Goal: Task Accomplishment & Management: Complete application form

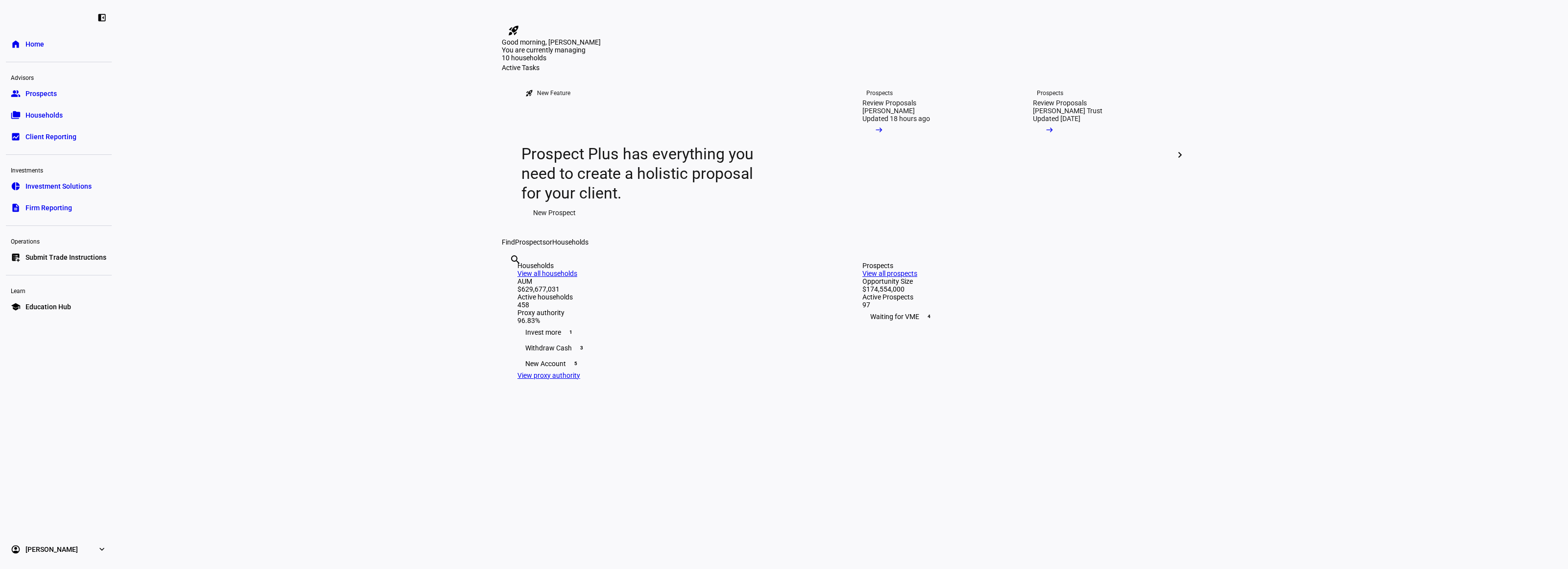
click at [323, 320] on eth-layout-page-content "rocket_launch Product Updates The latest features and improvements Powered by L…" at bounding box center [842, 284] width 1450 height 569
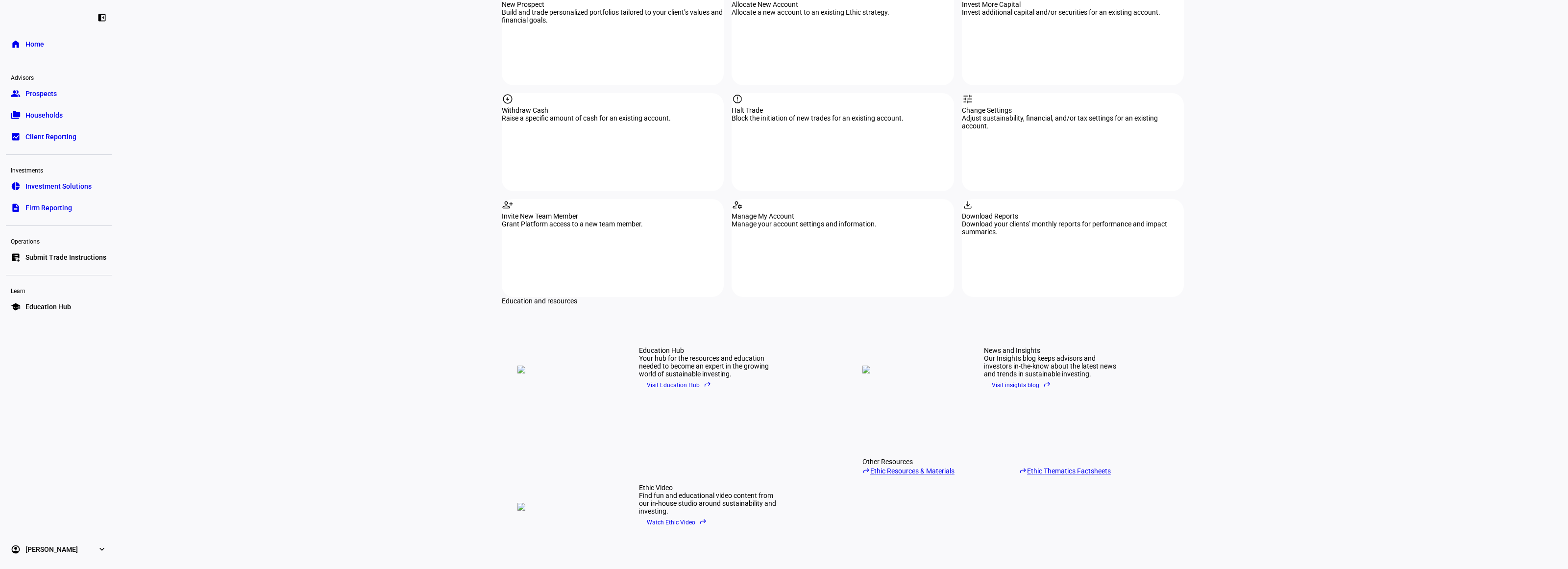
scroll to position [797, 0]
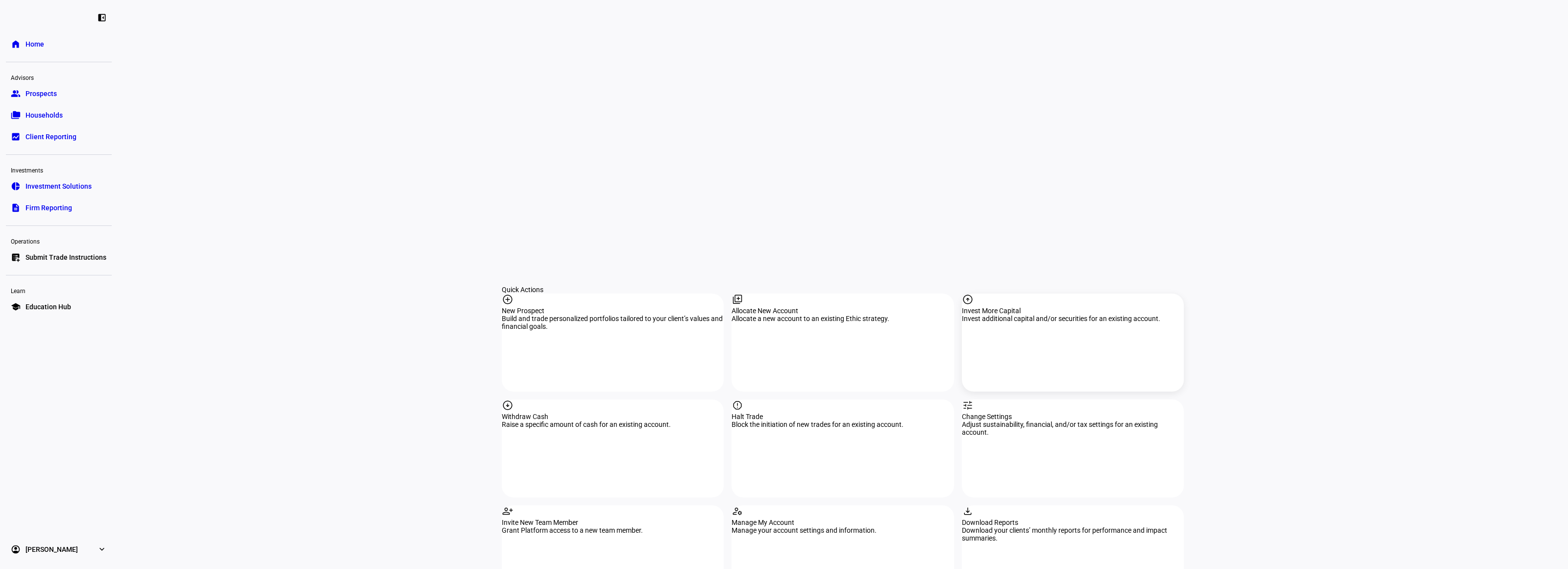
click at [1005, 294] on div "arrow_circle_up Invest More Capital Invest additional capital and/or securities…" at bounding box center [1072, 342] width 222 height 98
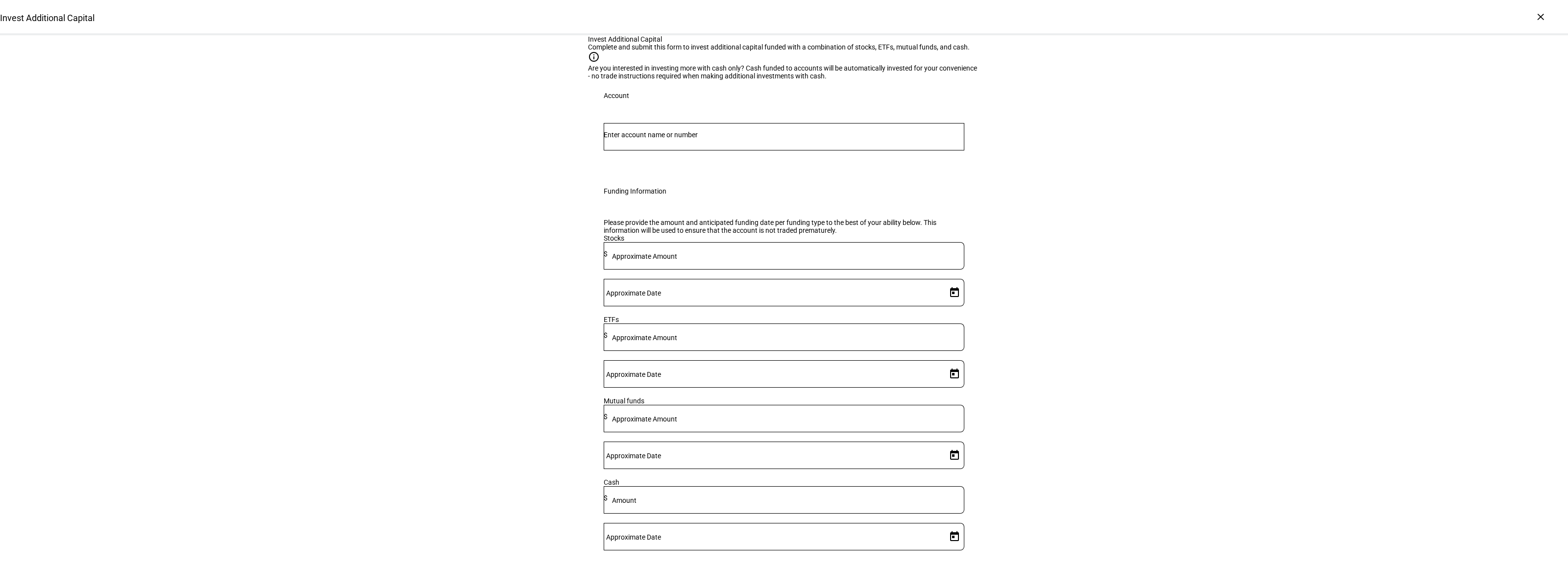
click at [677, 342] on mat-label "Approximate Amount" at bounding box center [644, 337] width 65 height 8
click at [765, 269] on div "Approximate Amount $" at bounding box center [784, 256] width 360 height 27
type input "47,000"
click at [734, 351] on div at bounding box center [785, 337] width 356 height 27
type input "13,000"
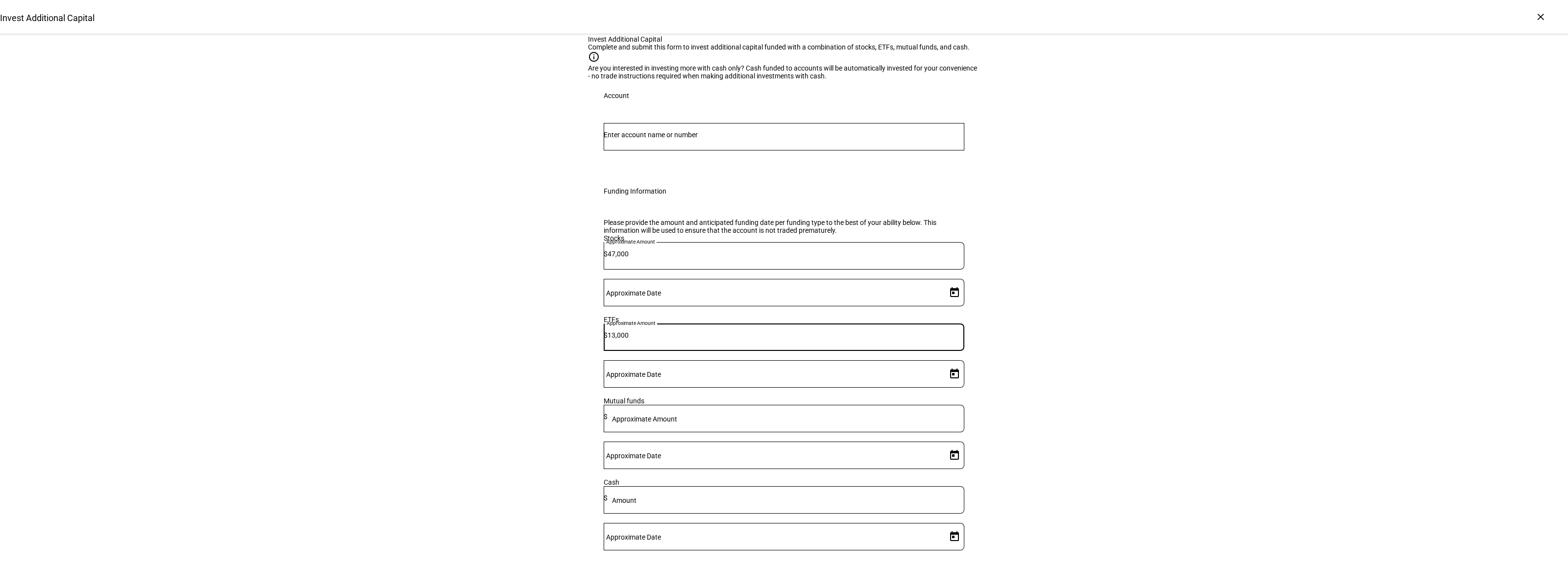
click at [942, 304] on span "Open calendar" at bounding box center [954, 293] width 23 height 23
click at [887, 347] on span "19" at bounding box center [888, 348] width 17 height 17
type input "8/19/2025"
click at [942, 386] on span "Open calendar" at bounding box center [954, 374] width 23 height 23
click at [892, 376] on span "19" at bounding box center [888, 384] width 17 height 17
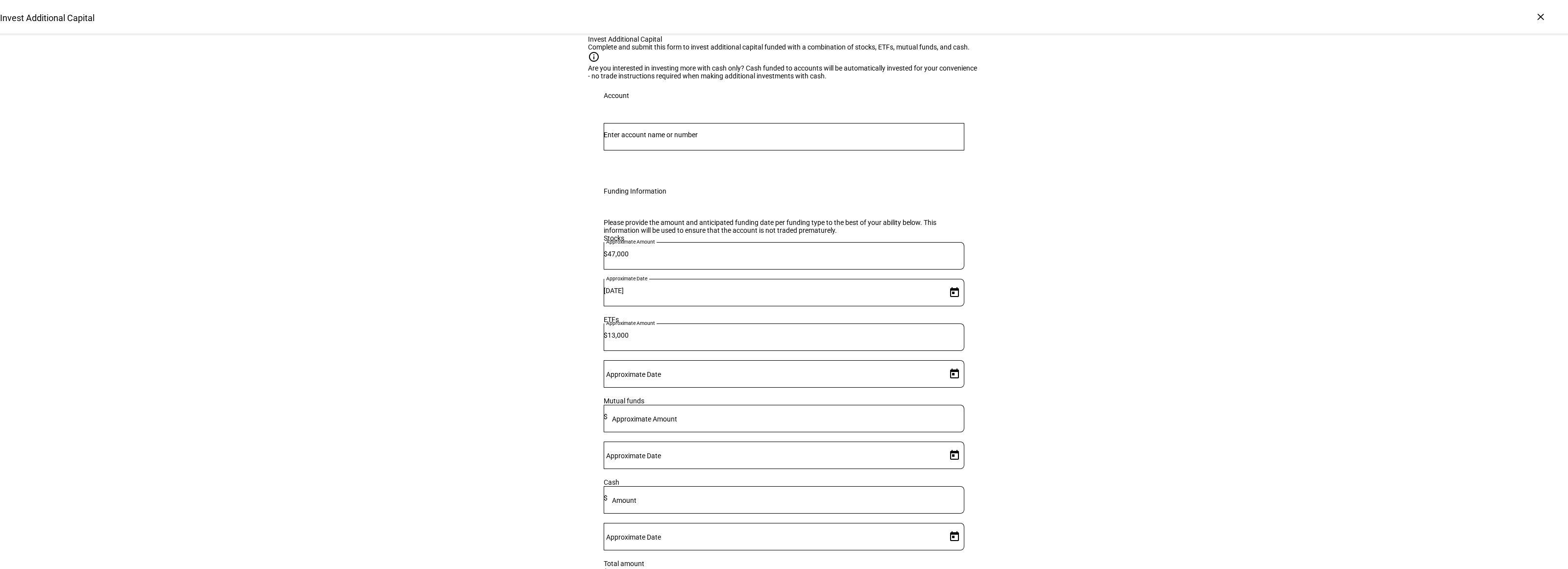
type input "8/19/2025"
click at [675, 139] on input "Number" at bounding box center [784, 135] width 360 height 8
type input "prout"
click at [666, 312] on span "John J Prout Iii &" at bounding box center [681, 311] width 132 height 12
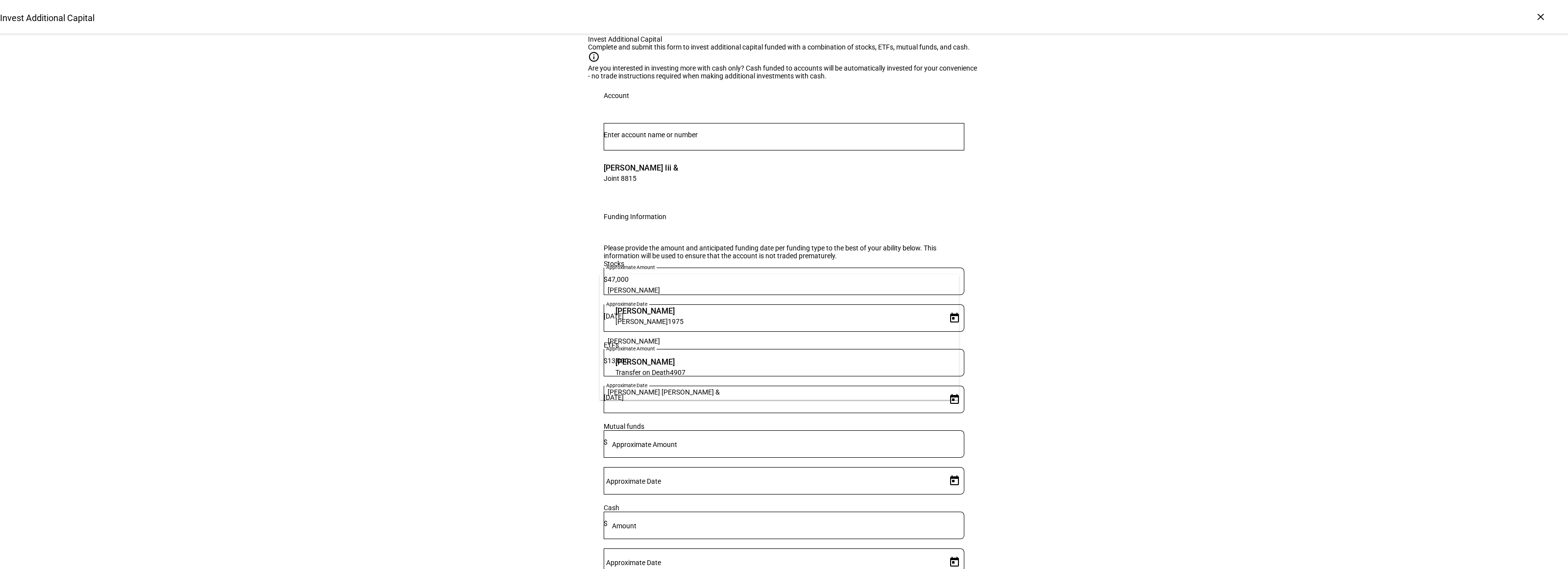
click at [1103, 333] on div "Invest Additional Capital Complete and submit this form to invest additional ca…" at bounding box center [784, 424] width 1568 height 777
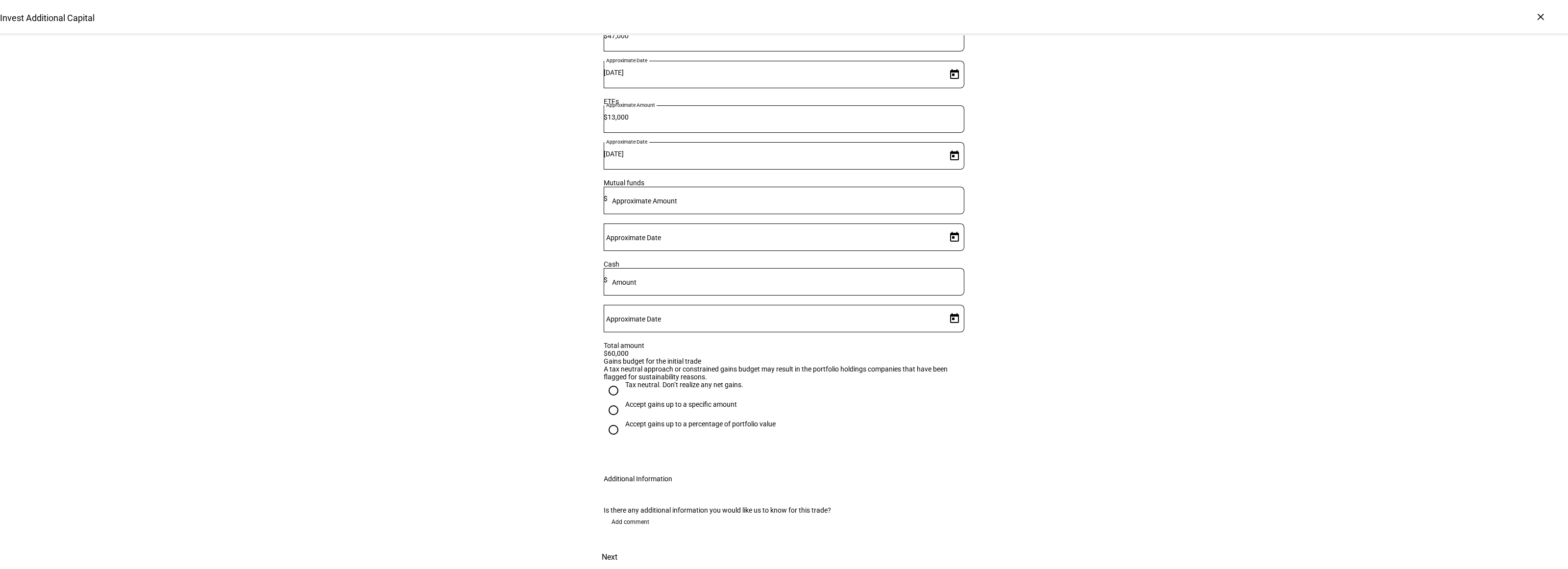
drag, startPoint x: 625, startPoint y: 321, endPoint x: 801, endPoint y: 374, distance: 183.8
click at [626, 381] on div "Tax neutral. Don’t realize any net gains." at bounding box center [684, 385] width 118 height 8
click at [605, 381] on input "Tax neutral. Don’t realize any net gains." at bounding box center [613, 391] width 19 height 19
radio input "true"
click at [765, 397] on div "Invest Additional Capital Complete and submit this form to invest additional ca…" at bounding box center [784, 180] width 392 height 777
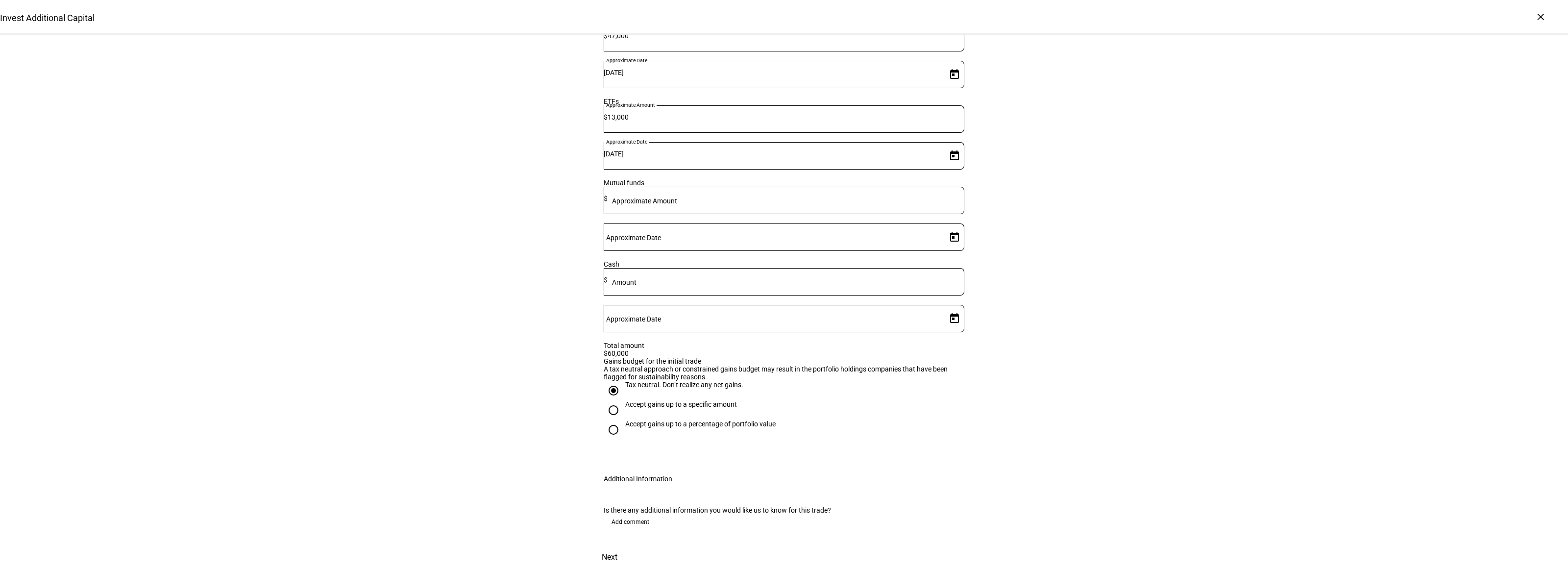
drag, startPoint x: 625, startPoint y: 483, endPoint x: 630, endPoint y: 483, distance: 5.0
click at [625, 515] on span "Add comment" at bounding box center [630, 522] width 38 height 16
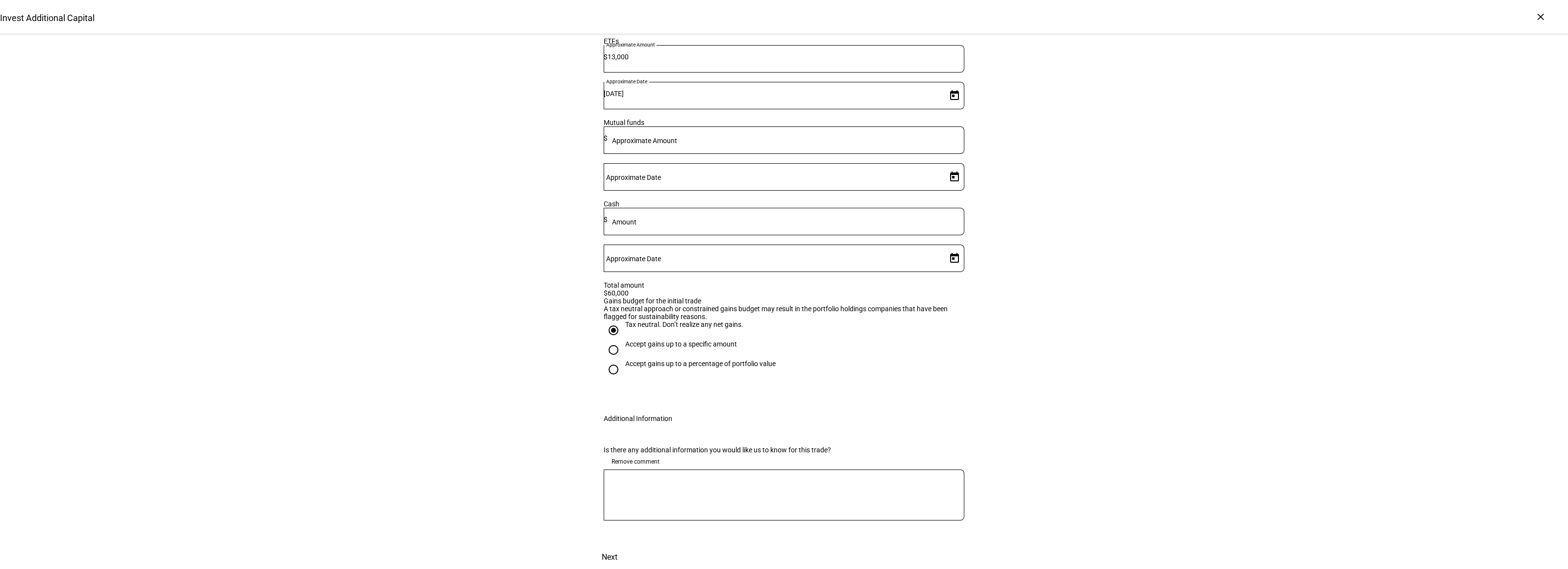
click at [689, 506] on textarea at bounding box center [784, 495] width 360 height 35
type textarea "Okay with gains to liquidate IVV but don't want to realize gains to integrate P…"
click at [981, 530] on div "Invest Additional Capital Complete and submit this form to invest additional ca…" at bounding box center [784, 150] width 1568 height 838
click at [631, 546] on span at bounding box center [609, 557] width 44 height 23
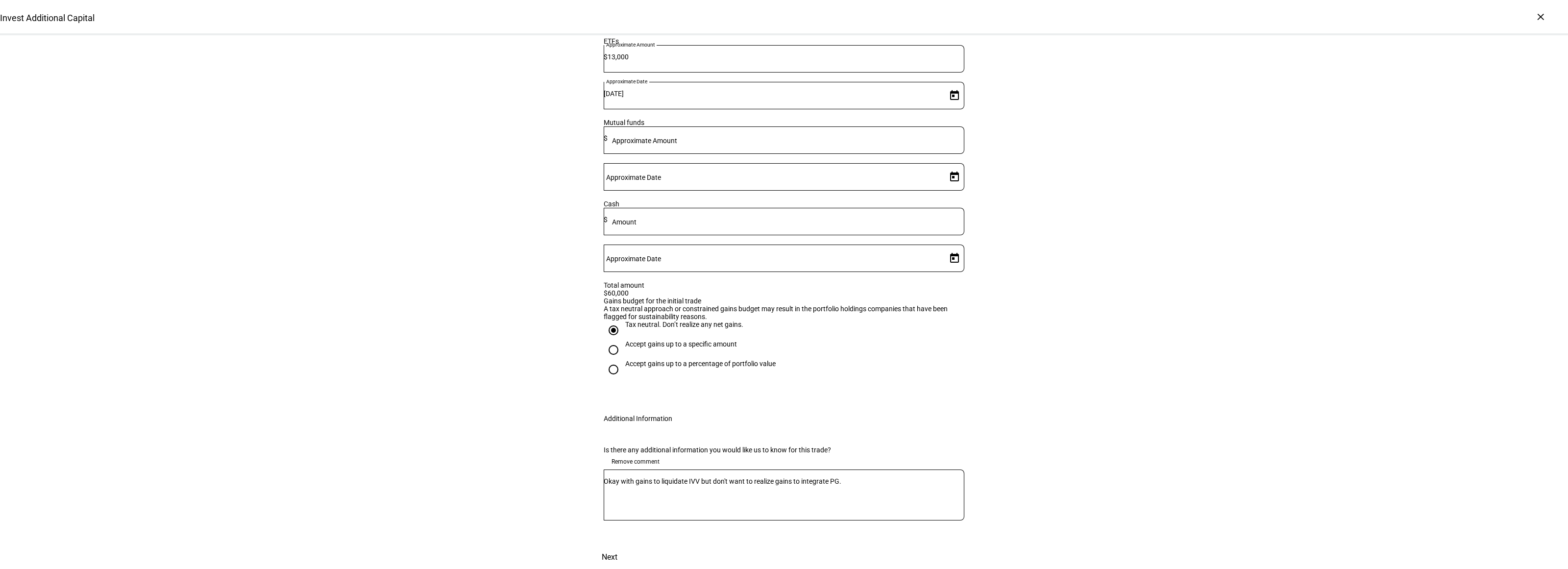
scroll to position [0, 0]
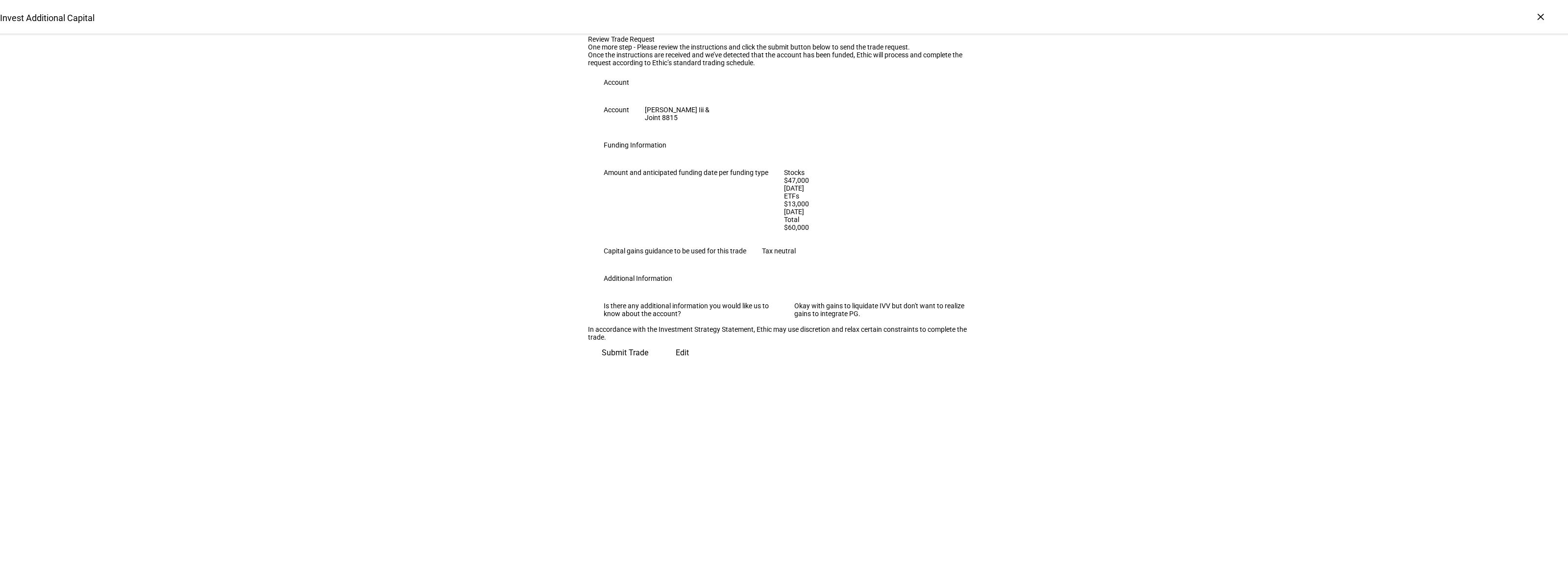
drag, startPoint x: 932, startPoint y: 509, endPoint x: 1055, endPoint y: 530, distance: 124.8
click at [648, 364] on span "Submit Trade" at bounding box center [625, 353] width 46 height 23
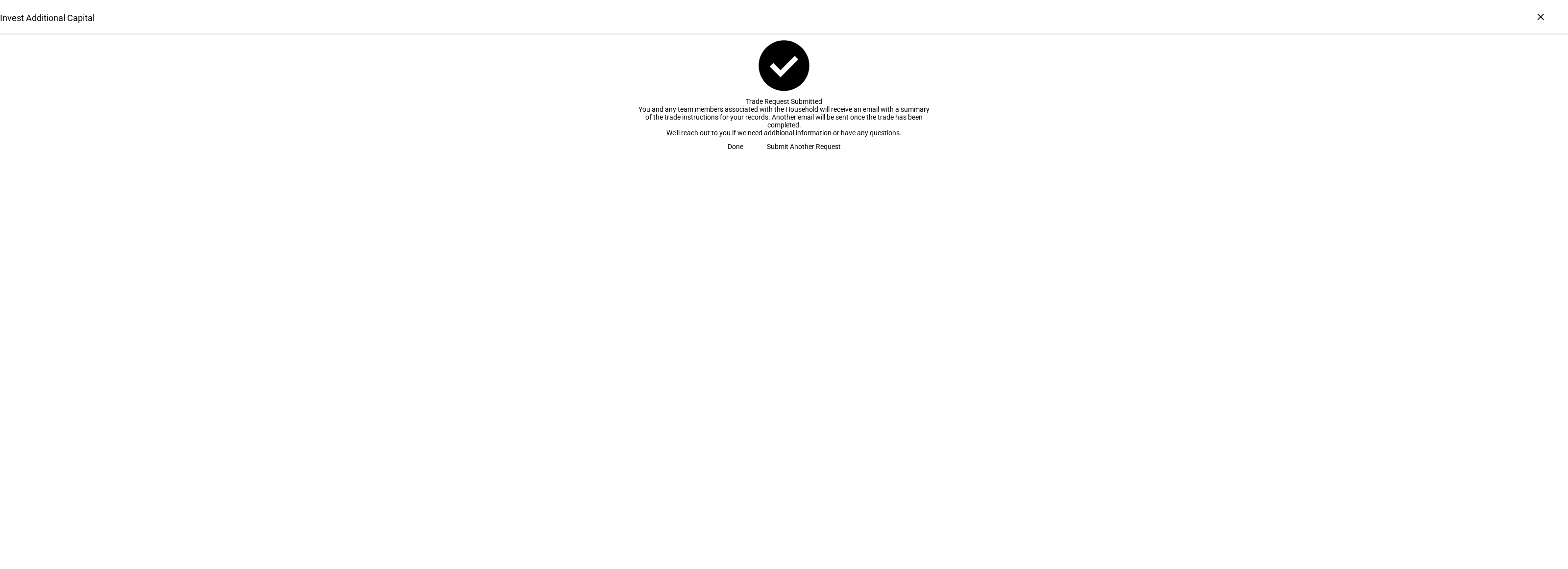
click at [743, 156] on span "Done" at bounding box center [735, 146] width 15 height 19
